Goal: Find specific page/section: Find specific page/section

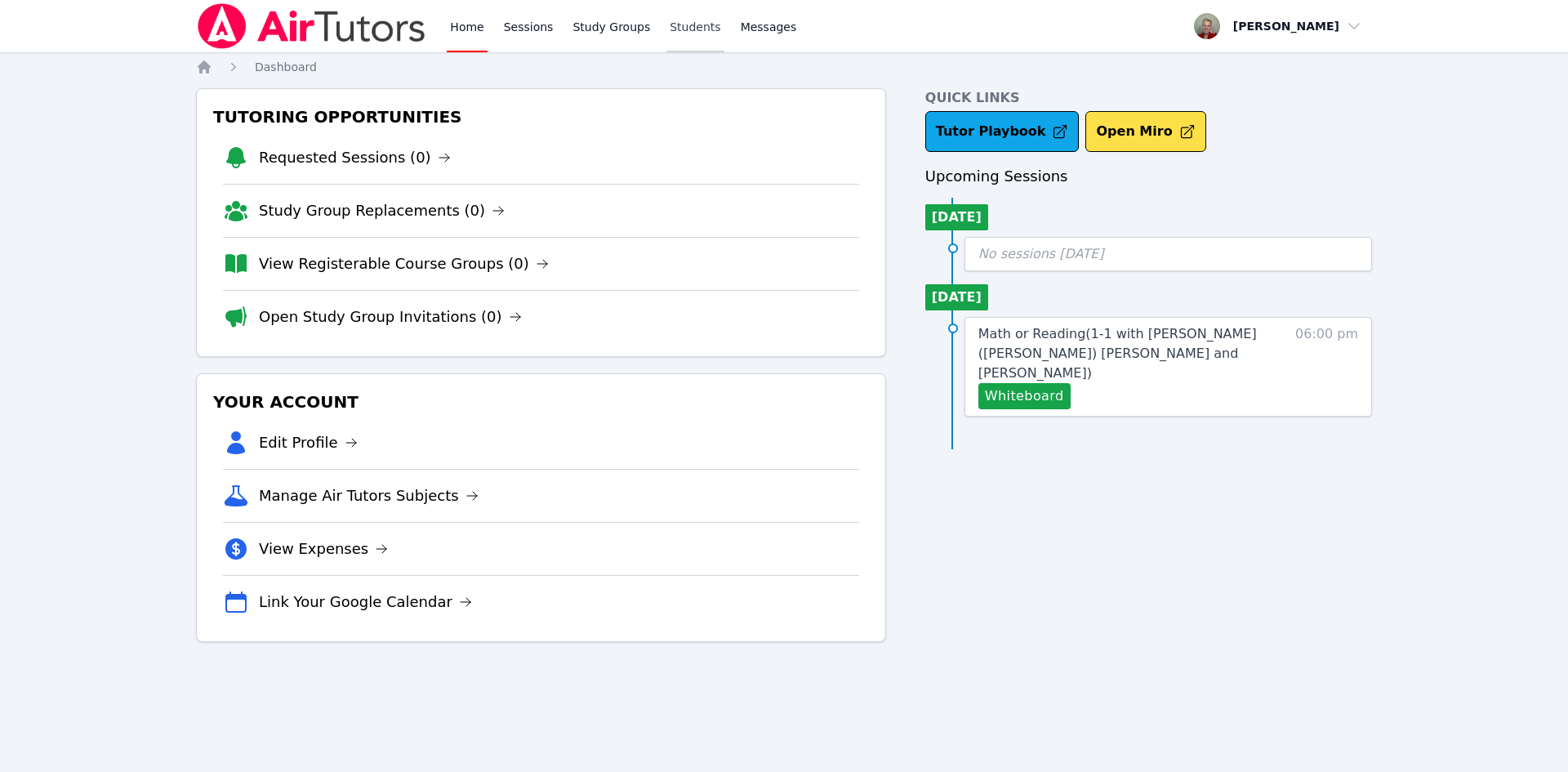
click at [673, 23] on link "Students" at bounding box center [695, 26] width 57 height 52
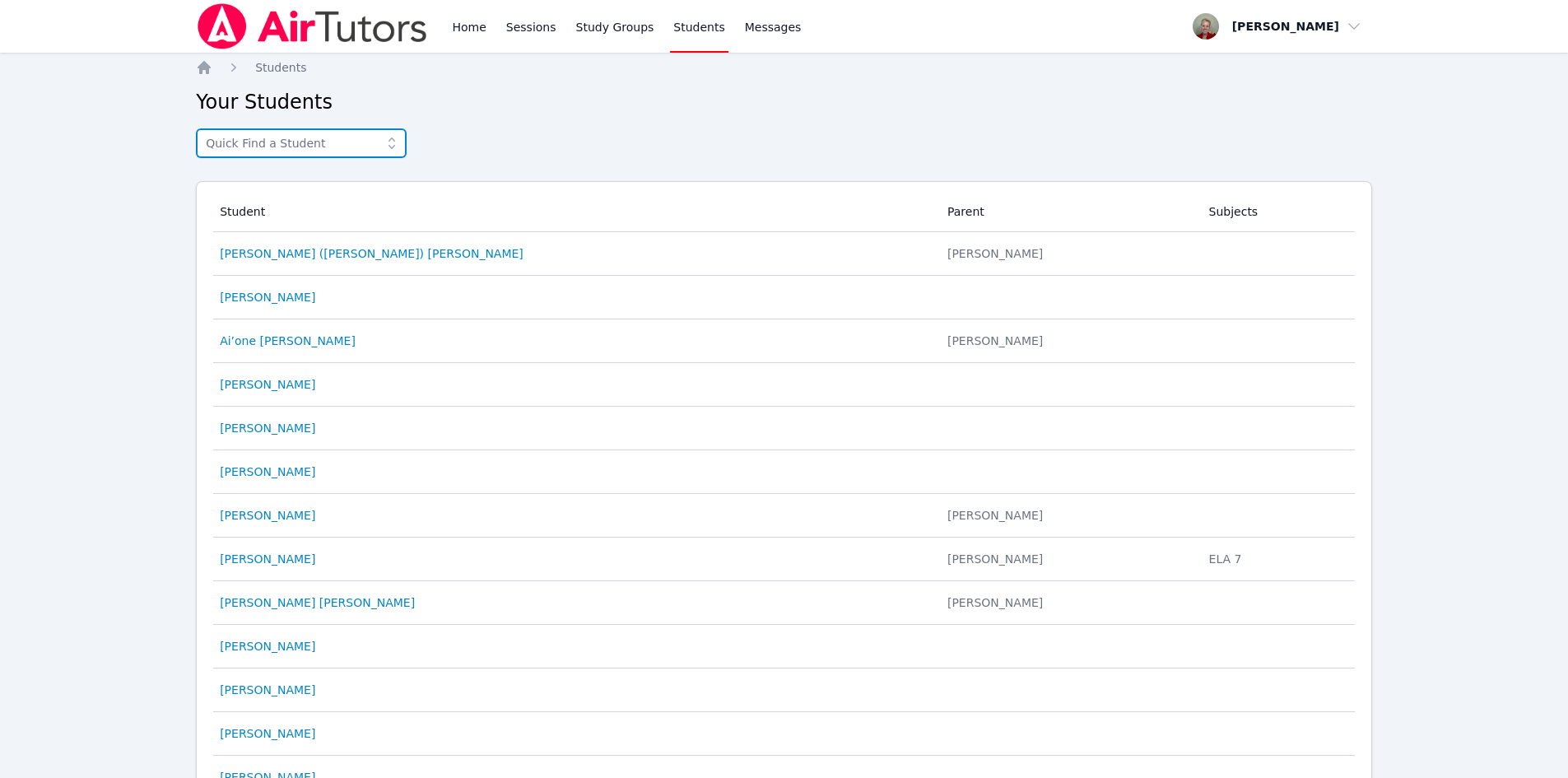
click at [313, 140] on input "text" at bounding box center [301, 142] width 210 height 30
type input "Grace"
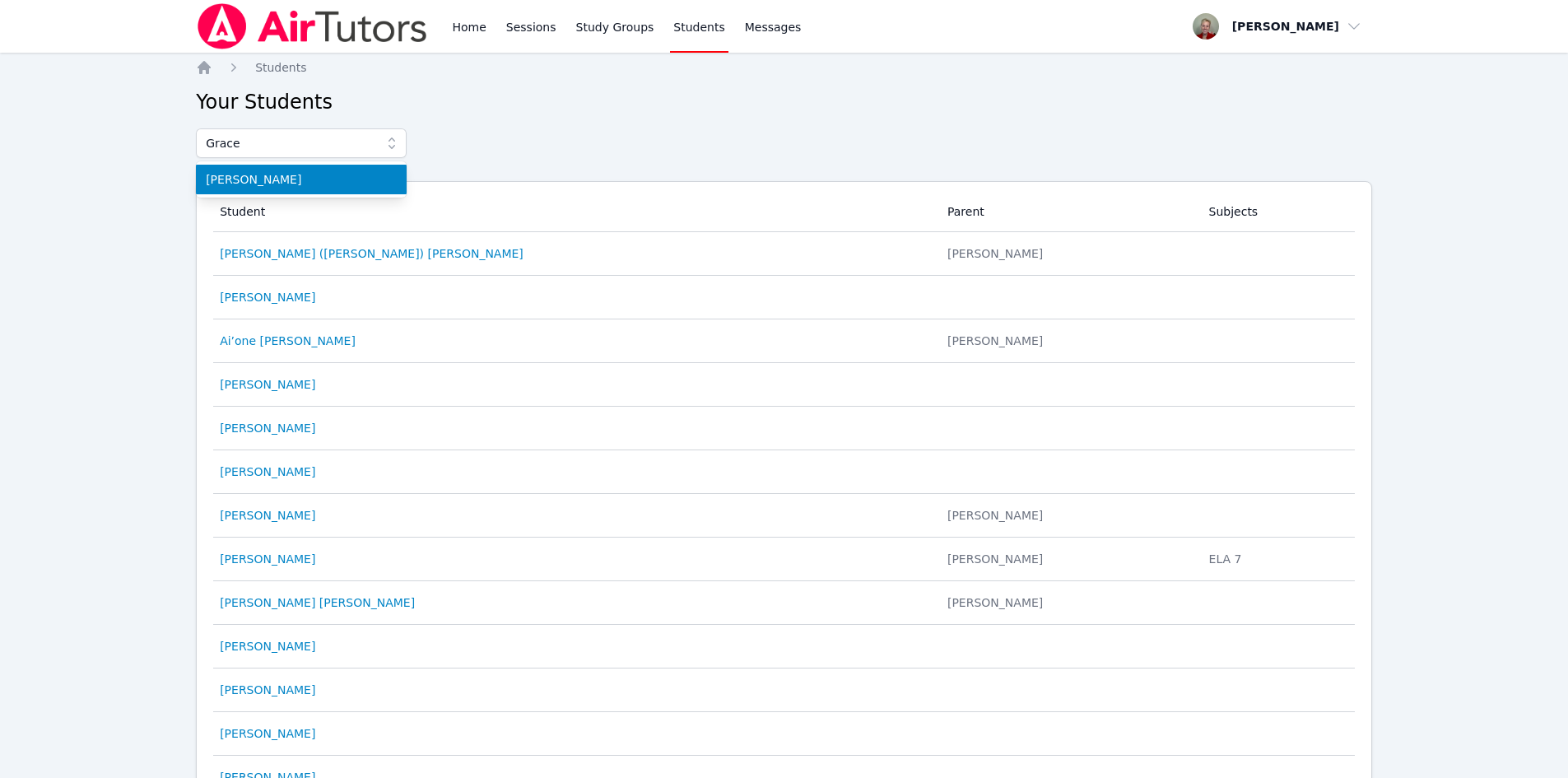
click at [283, 184] on span "[PERSON_NAME]" at bounding box center [301, 179] width 191 height 16
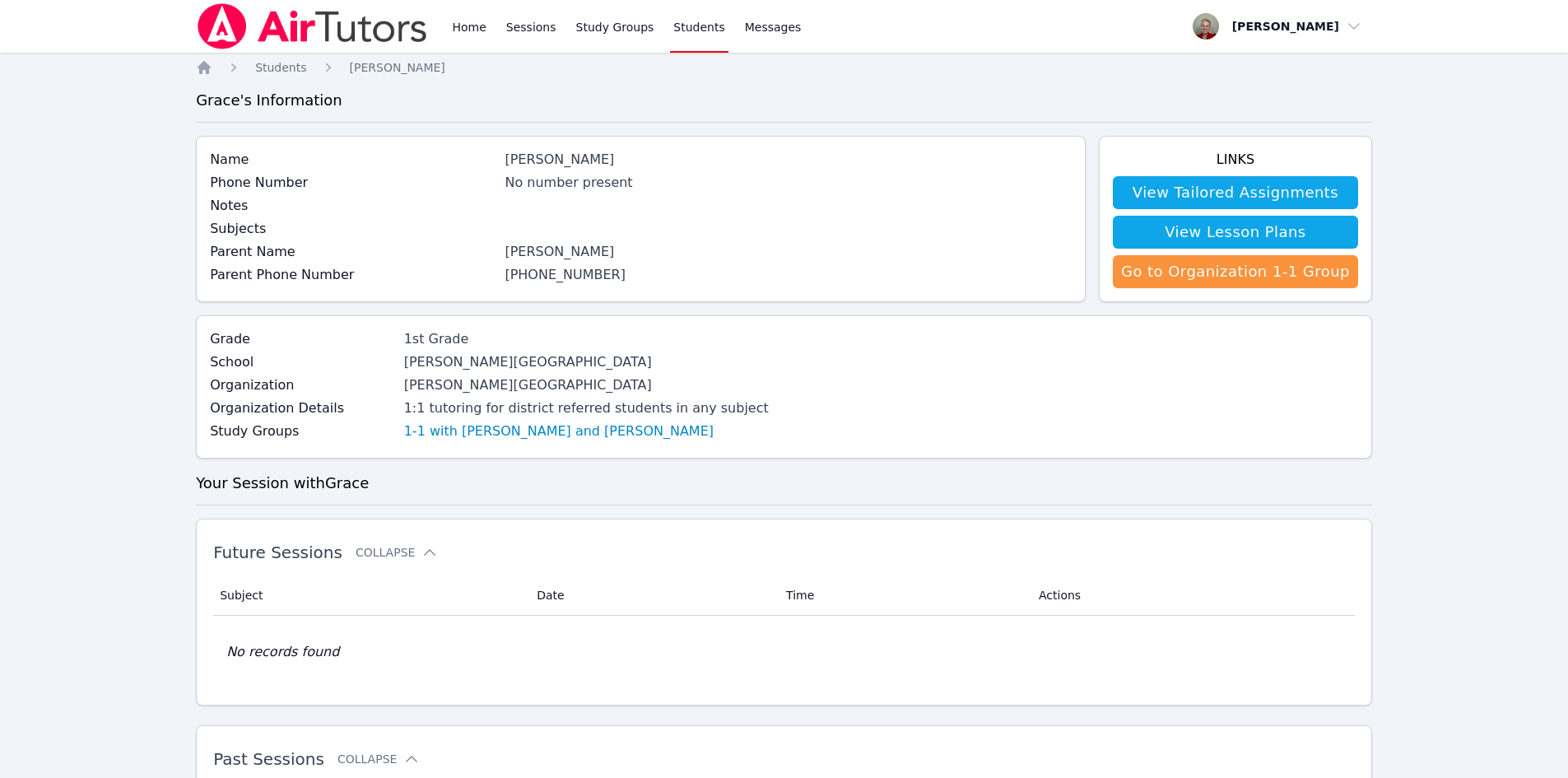
drag, startPoint x: 615, startPoint y: 155, endPoint x: 526, endPoint y: 158, distance: 89.1
click at [512, 163] on div "Name [PERSON_NAME]" at bounding box center [642, 162] width 862 height 23
copy div "[PERSON_NAME]"
click at [465, 27] on link "Home" at bounding box center [468, 26] width 40 height 53
